Goal: Task Accomplishment & Management: Use online tool/utility

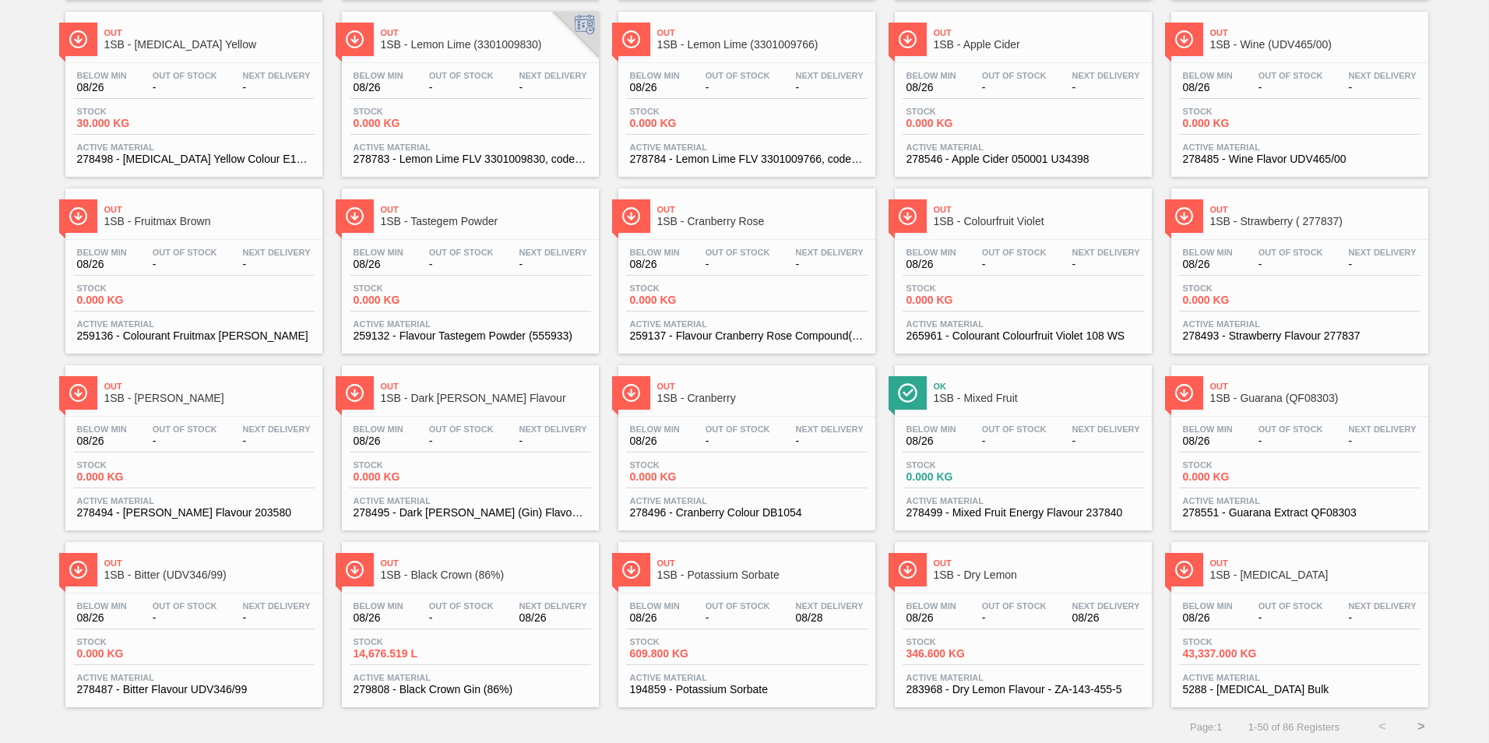
scroll to position [1178, 0]
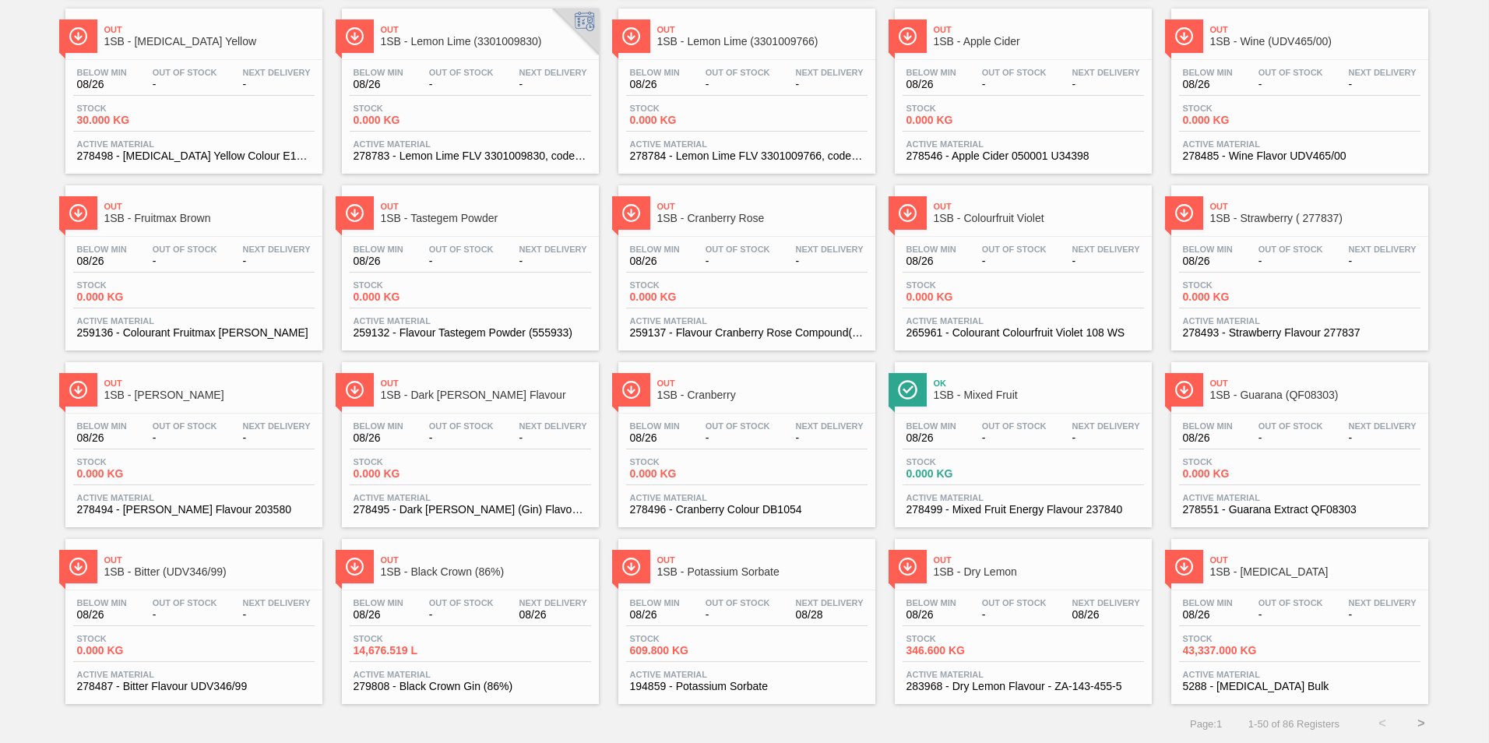
click at [1420, 725] on button ">" at bounding box center [1421, 723] width 39 height 39
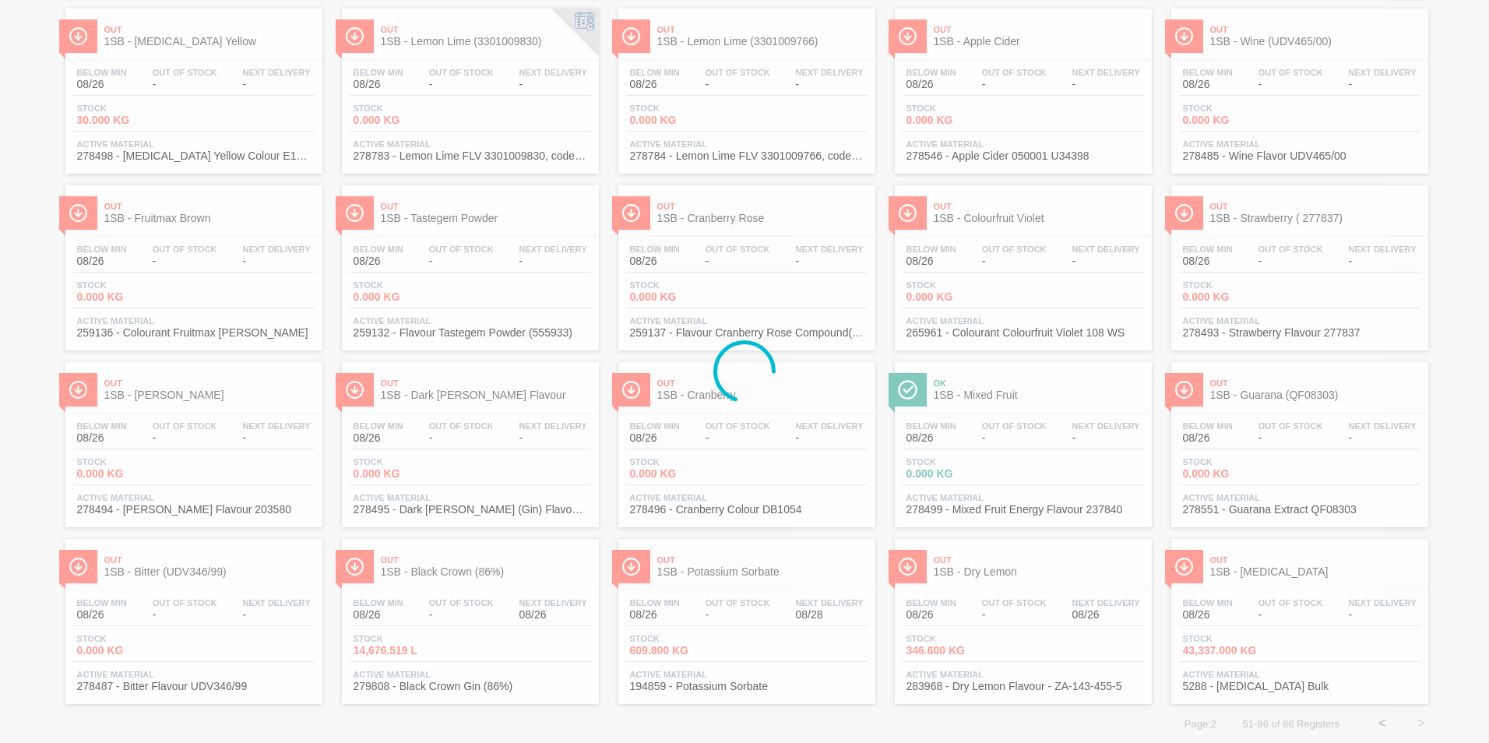
scroll to position [0, 0]
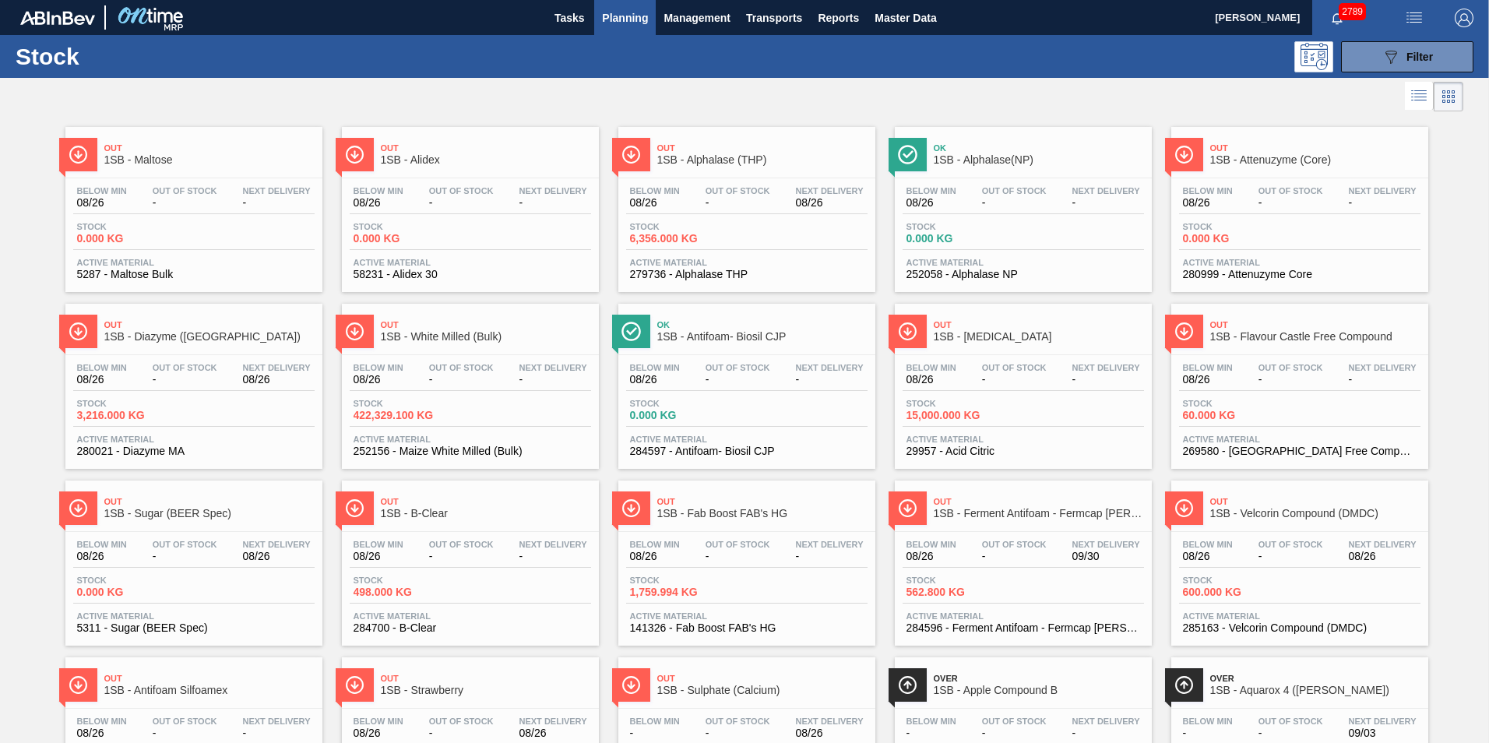
drag, startPoint x: 459, startPoint y: 375, endPoint x: 466, endPoint y: 371, distance: 8.0
click at [459, 374] on span "-" at bounding box center [461, 380] width 65 height 12
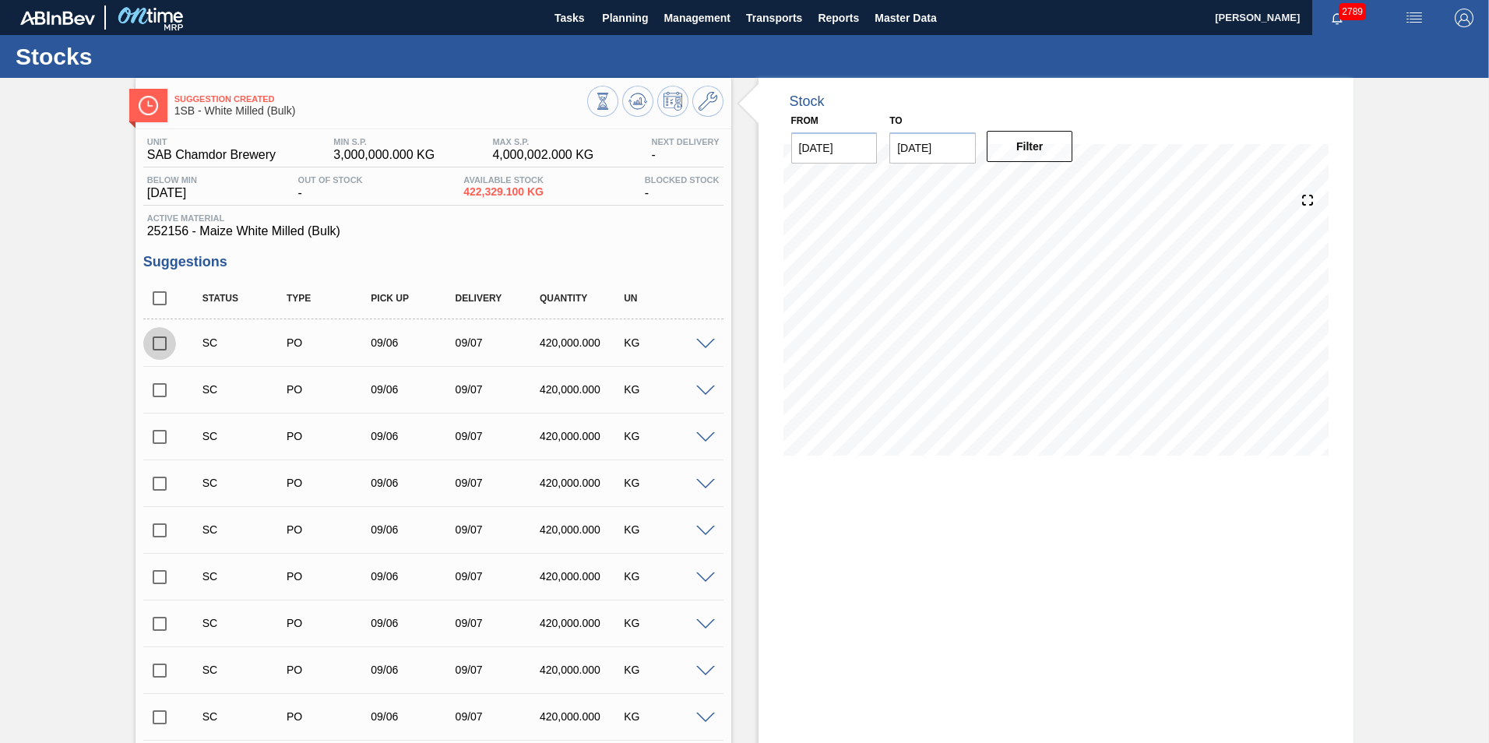
click at [161, 344] on input "checkbox" at bounding box center [159, 343] width 33 height 33
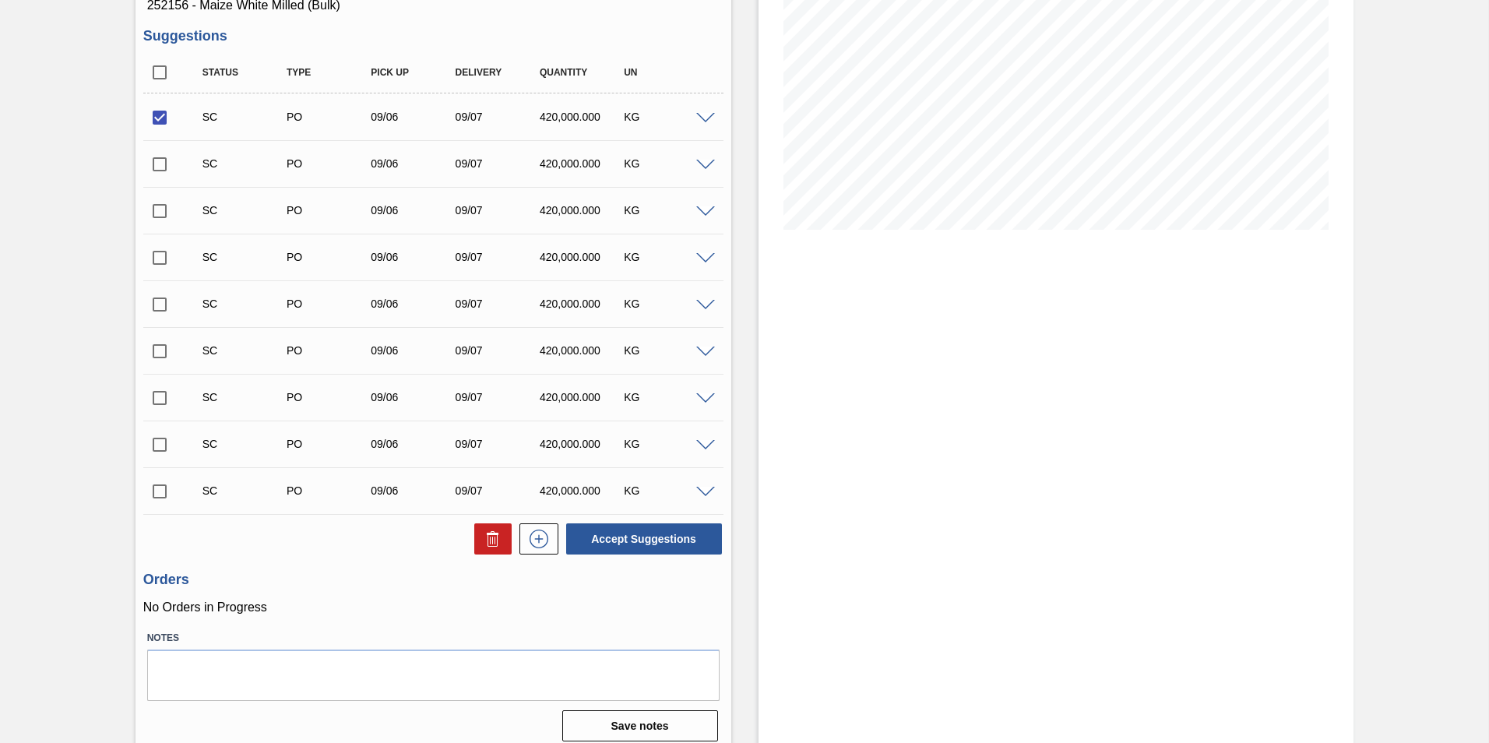
scroll to position [237, 0]
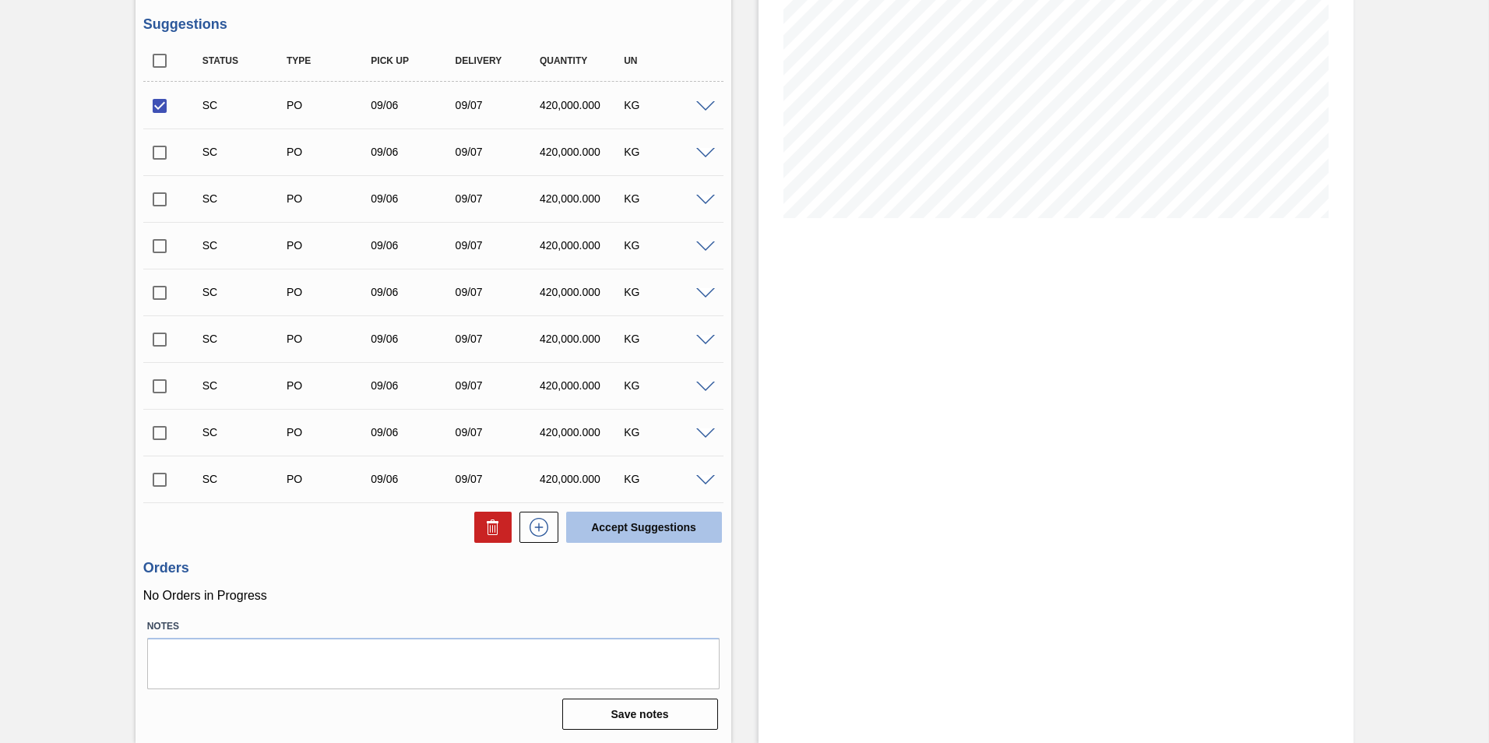
click at [629, 522] on button "Accept Suggestions" at bounding box center [644, 527] width 156 height 31
checkbox input "false"
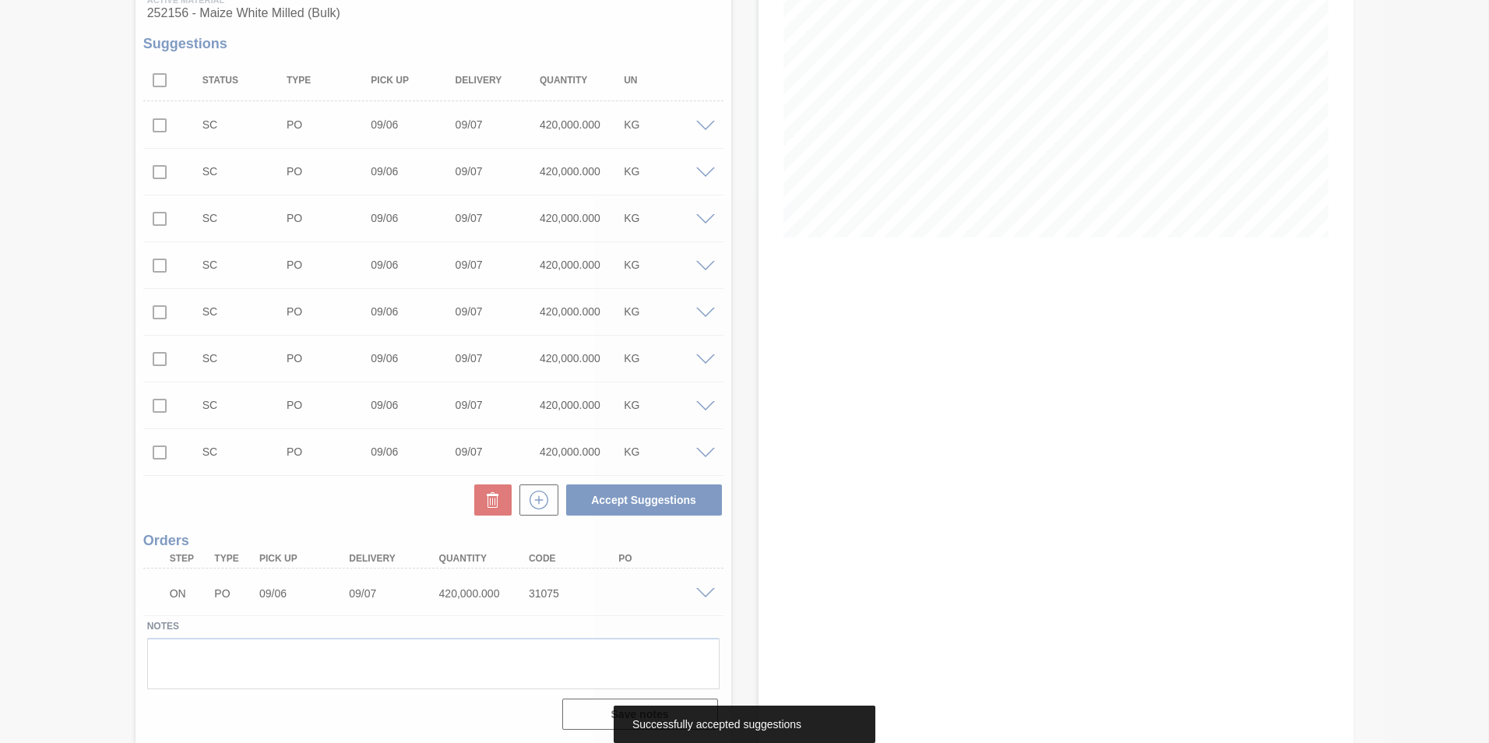
scroll to position [218, 0]
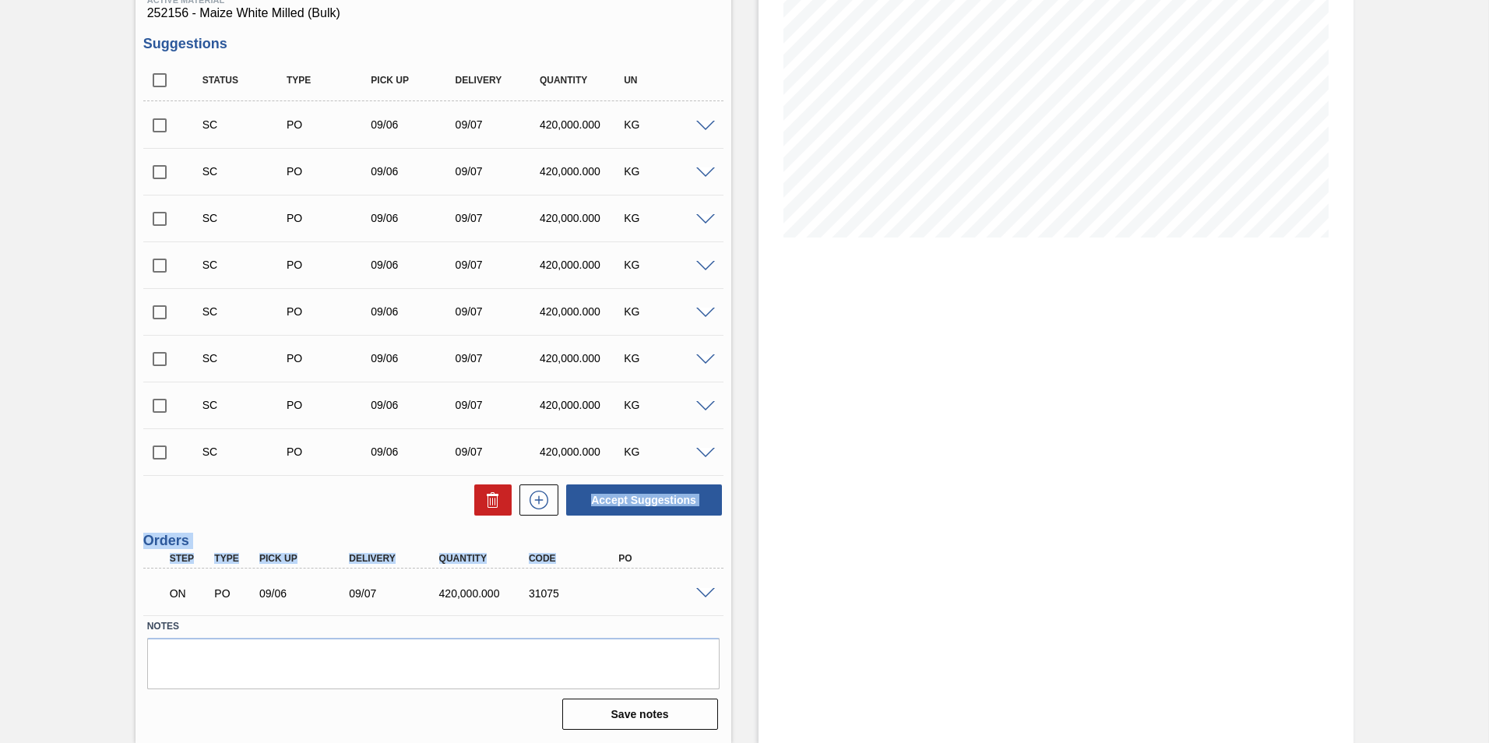
drag, startPoint x: 142, startPoint y: 495, endPoint x: 563, endPoint y: 553, distance: 425.2
click at [563, 553] on div "Negotiating Order 1SB - White Milled (Bulk) Unit SAB Chamdor Brewery MIN S.P. 3…" at bounding box center [744, 301] width 1489 height 883
